Goal: Task Accomplishment & Management: Use online tool/utility

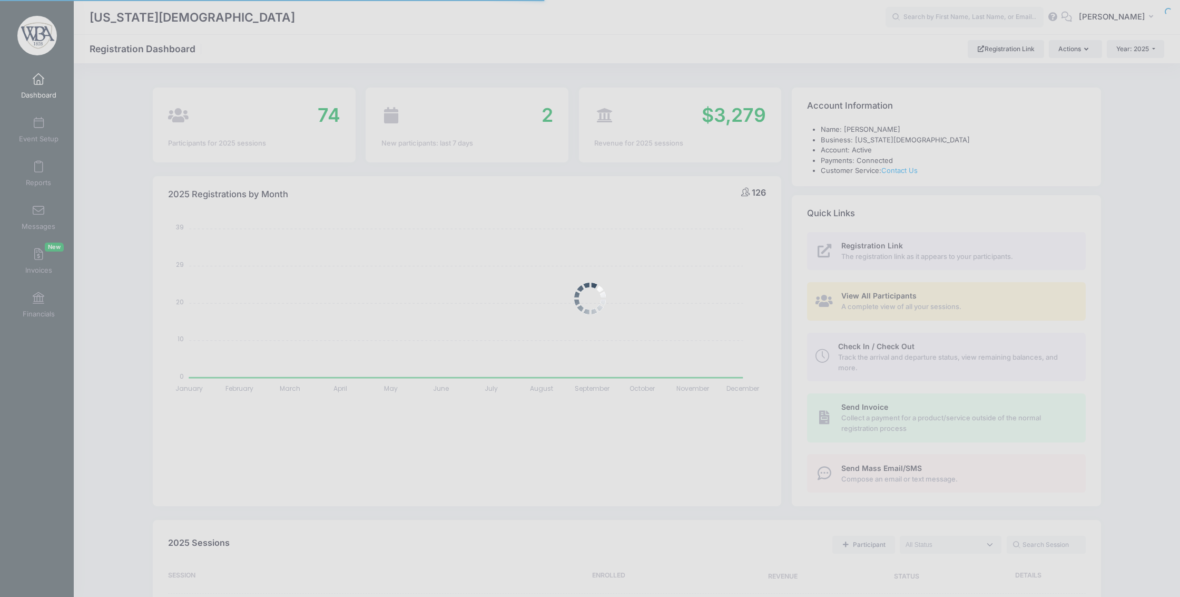
select select
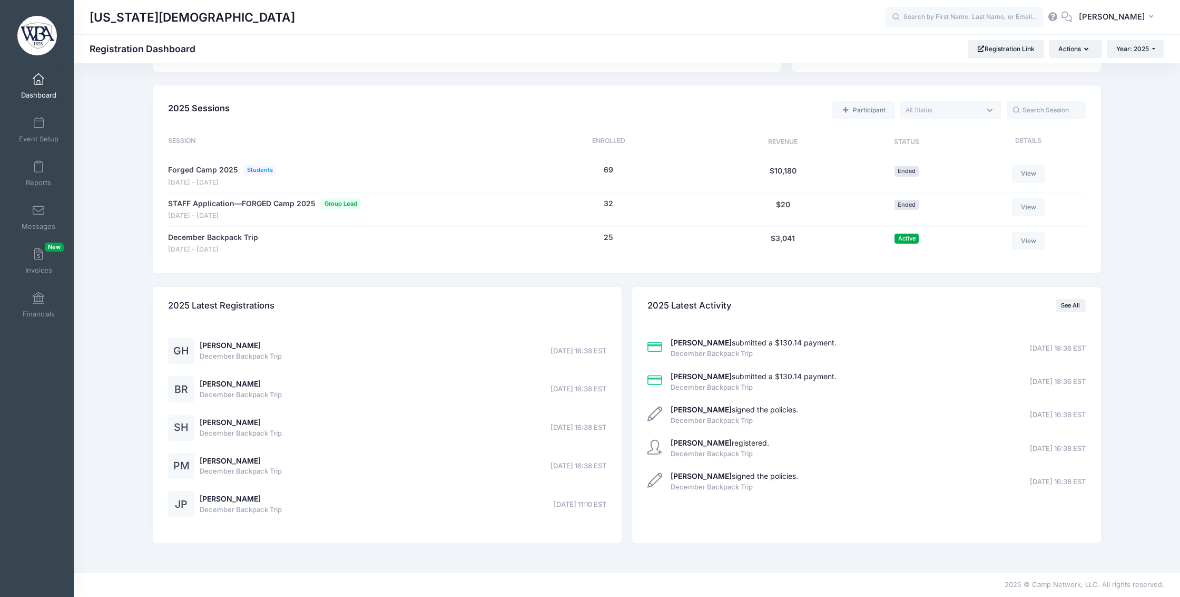
scroll to position [483, 0]
click at [47, 308] on link "Financials" at bounding box center [39, 304] width 50 height 37
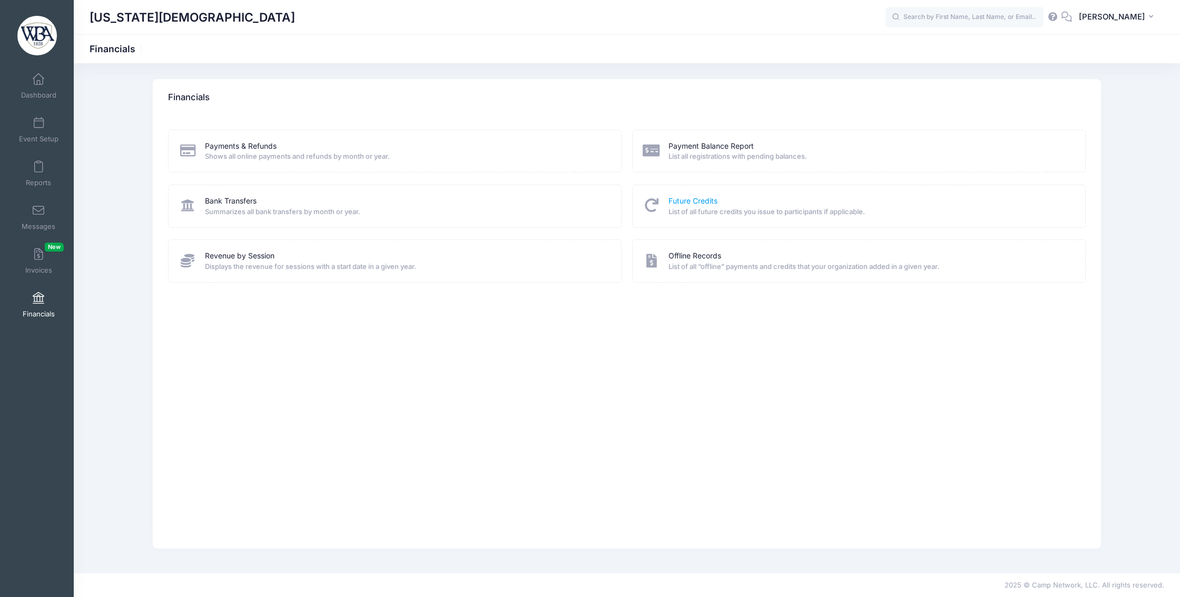
click at [685, 207] on link "Future Credits" at bounding box center [693, 200] width 49 height 11
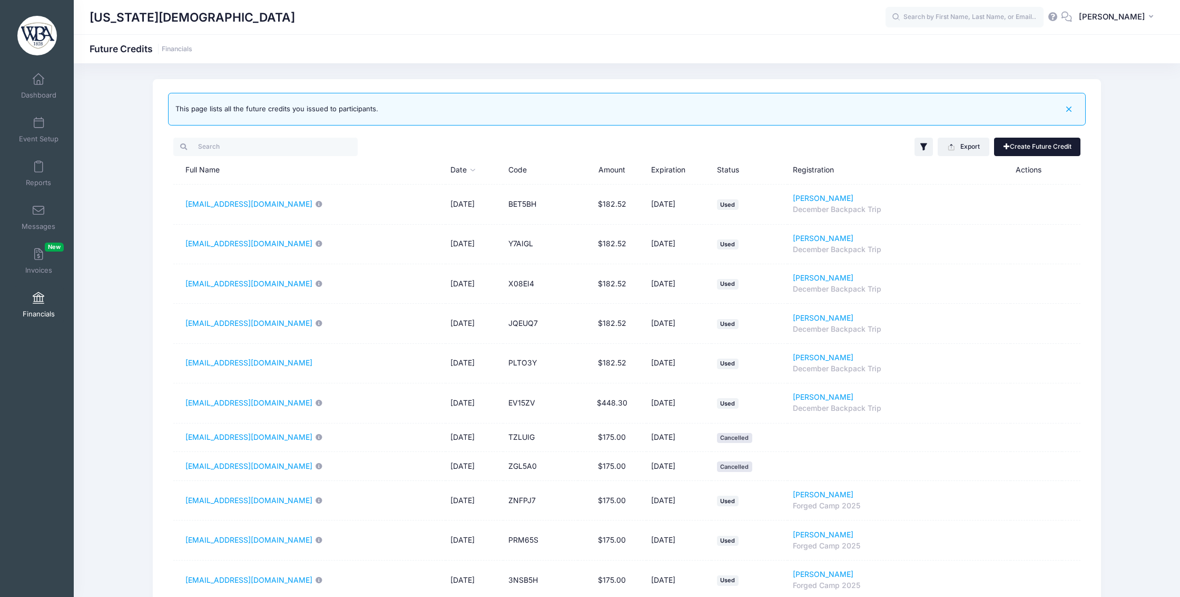
click at [1028, 149] on link "Create Future Credit" at bounding box center [1037, 147] width 86 height 18
type input "0"
type input "09/25/2026"
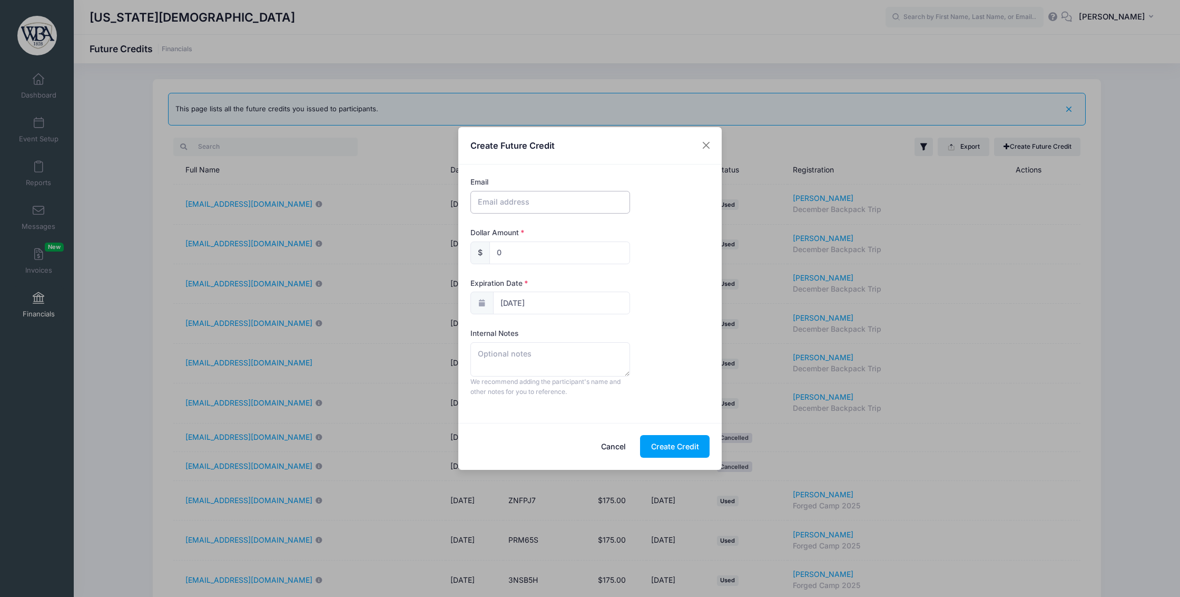
click at [568, 201] on input "text" at bounding box center [551, 202] width 160 height 23
paste input "kandicemitchell@gmail.com"
type input "kandicemitchell@gmail.com"
click at [532, 251] on input "0" at bounding box center [560, 252] width 141 height 23
click at [533, 251] on input "0" at bounding box center [560, 252] width 141 height 23
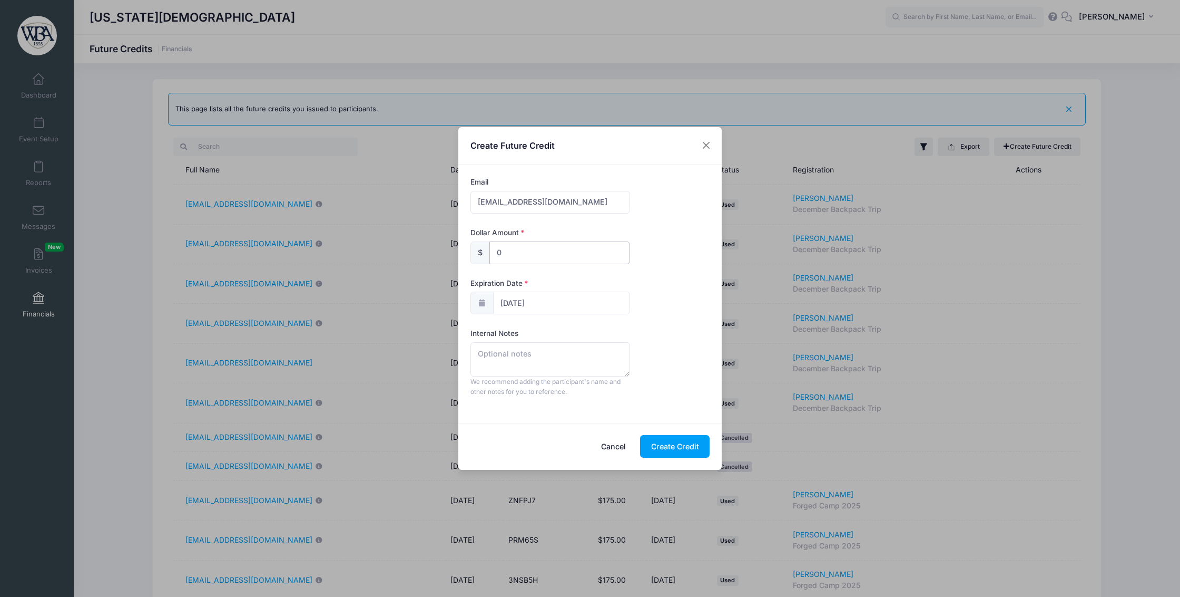
click at [533, 251] on input "0" at bounding box center [560, 252] width 141 height 23
type input "182.52"
click at [546, 358] on textarea at bounding box center [551, 359] width 160 height 34
type textarea "Mitchell Child Registration for Kentucky"
click at [674, 447] on button "Create Credit" at bounding box center [675, 446] width 70 height 23
